Goal: Transaction & Acquisition: Purchase product/service

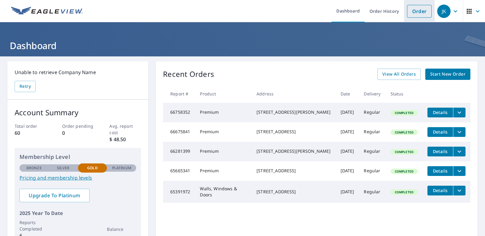
click at [414, 13] on link "Order" at bounding box center [419, 11] width 25 height 13
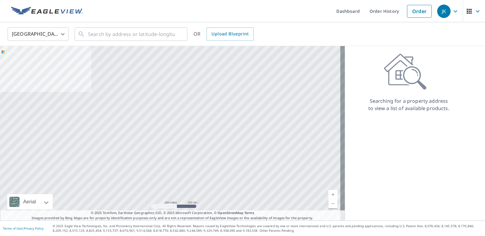
click at [62, 33] on body "JK JK Dashboard Order History Order JK United States US ​ ​ OR Upload Blueprint…" at bounding box center [242, 118] width 485 height 236
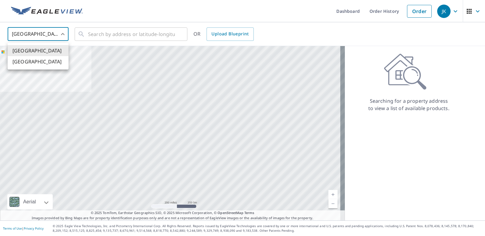
click at [62, 33] on div at bounding box center [242, 118] width 485 height 236
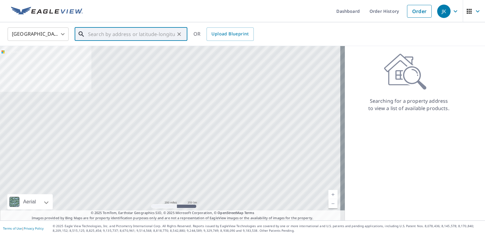
click at [99, 34] on input "text" at bounding box center [131, 34] width 87 height 17
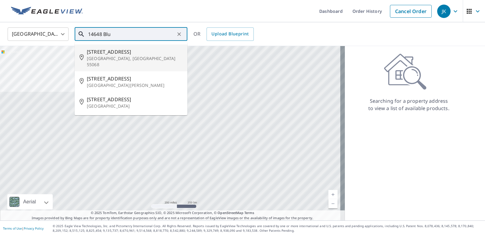
click at [101, 57] on p "[GEOGRAPHIC_DATA], [GEOGRAPHIC_DATA] 55068" at bounding box center [135, 61] width 96 height 12
type input "[STREET_ADDRESS]"
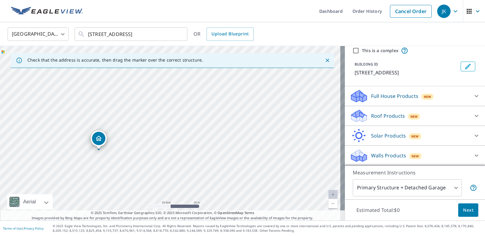
scroll to position [30, 0]
click at [473, 115] on icon at bounding box center [476, 115] width 7 height 7
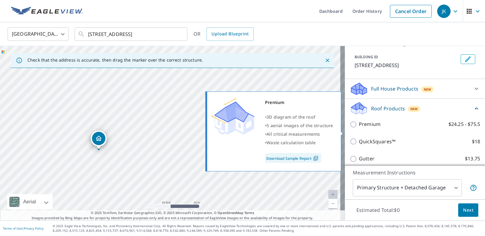
click at [350, 128] on input "Premium $24.25 - $75.5" at bounding box center [354, 124] width 9 height 7
checkbox input "true"
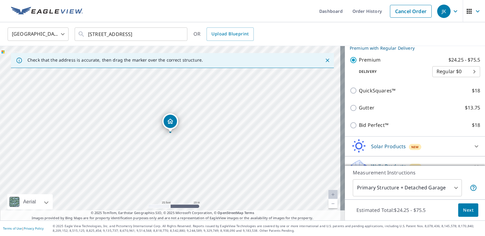
scroll to position [122, 0]
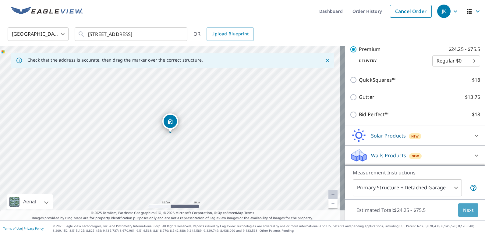
click at [463, 208] on span "Next" at bounding box center [468, 210] width 10 height 8
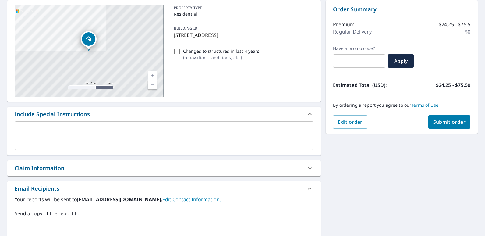
scroll to position [30, 0]
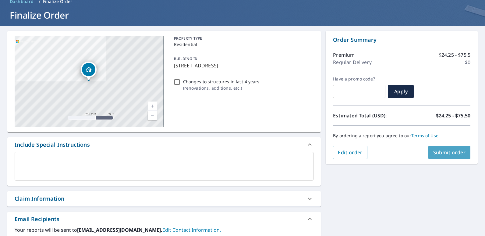
click at [438, 151] on span "Submit order" at bounding box center [449, 152] width 33 height 7
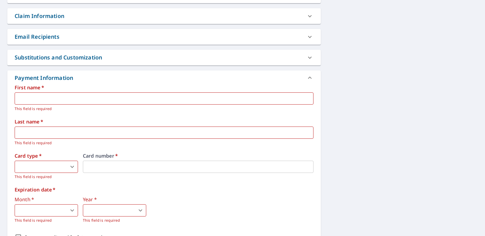
scroll to position [213, 0]
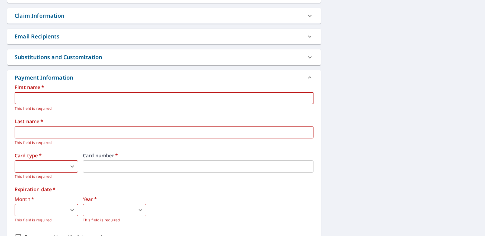
click at [24, 97] on input "text" at bounding box center [164, 98] width 299 height 12
type input "[PERSON_NAME]"
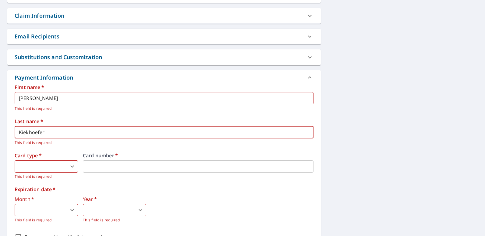
type input "Kiekhoefer"
click at [72, 167] on body "JK JK Dashboard Order History Cancel Order JK Dashboard / Finalize Order Finali…" at bounding box center [242, 118] width 485 height 236
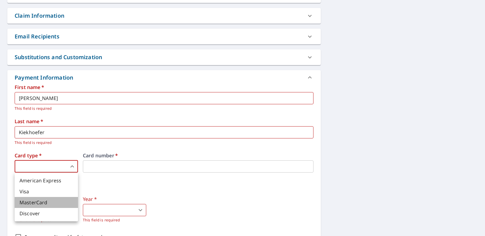
click at [50, 203] on li "MasterCard" at bounding box center [46, 202] width 63 height 11
type input "3"
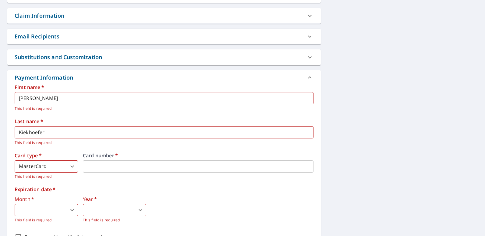
click at [72, 210] on body "JK JK Dashboard Order History Cancel Order JK Dashboard / Finalize Order Finali…" at bounding box center [242, 118] width 485 height 236
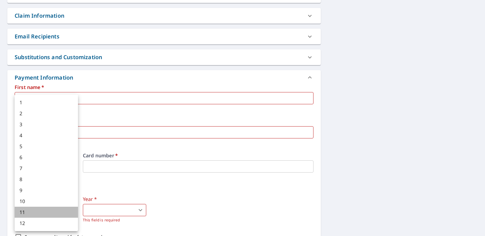
click at [43, 213] on li "11" at bounding box center [46, 212] width 63 height 11
type input "11"
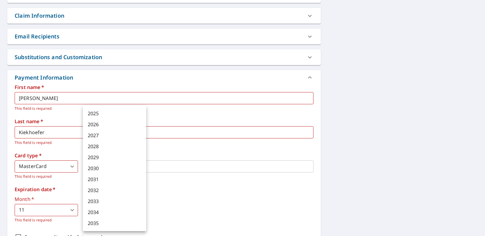
click at [139, 210] on body "JK JK Dashboard Order History Cancel Order JK Dashboard / Finalize Order Finali…" at bounding box center [242, 118] width 485 height 236
click at [113, 136] on li "2027" at bounding box center [114, 135] width 63 height 11
type input "2027"
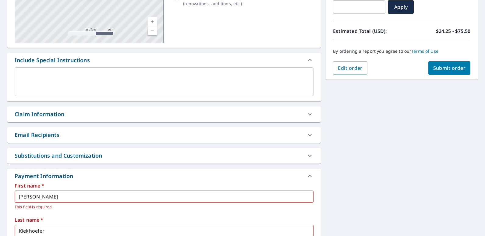
scroll to position [113, 0]
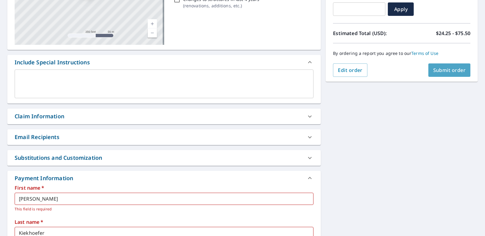
click at [444, 71] on span "Submit order" at bounding box center [449, 70] width 33 height 7
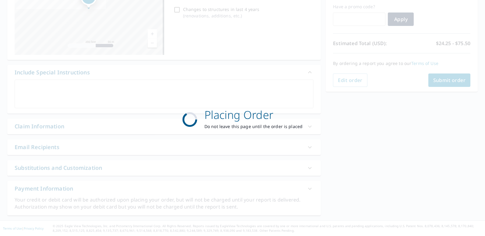
scroll to position [103, 0]
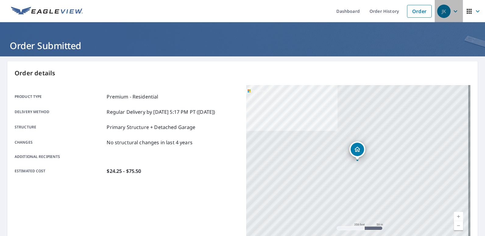
click at [452, 13] on icon "button" at bounding box center [455, 11] width 7 height 7
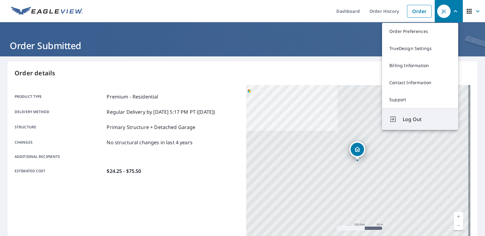
click at [410, 118] on span "Log Out" at bounding box center [427, 118] width 48 height 7
